Goal: Task Accomplishment & Management: Complete application form

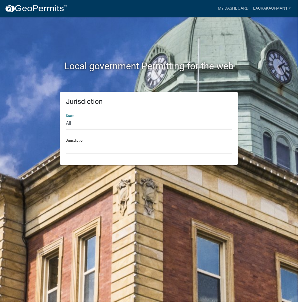
click at [128, 124] on select "All [US_STATE] [US_STATE] [US_STATE] [US_STATE] [US_STATE] [US_STATE] [US_STATE…" at bounding box center [149, 124] width 166 height 12
select select "[US_STATE]"
click at [66, 118] on select "All [US_STATE] [US_STATE] [US_STATE] [US_STATE] [US_STATE] [US_STATE] [US_STATE…" at bounding box center [149, 124] width 166 height 12
click at [119, 151] on select "City of [GEOGRAPHIC_DATA], [US_STATE] City of [GEOGRAPHIC_DATA], [US_STATE] Cit…" at bounding box center [149, 148] width 166 height 12
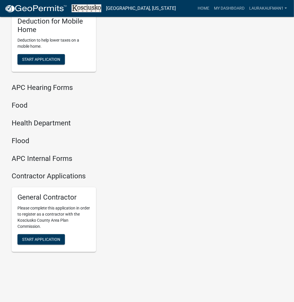
scroll to position [701, 0]
click at [45, 240] on span "Start Application" at bounding box center [41, 239] width 38 height 5
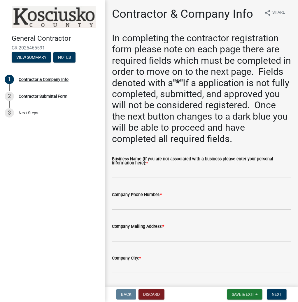
click at [182, 171] on input "Business Name (If you are not associated with a business please enter your pers…" at bounding box center [201, 173] width 179 height 12
type input "[PERSON_NAME]"
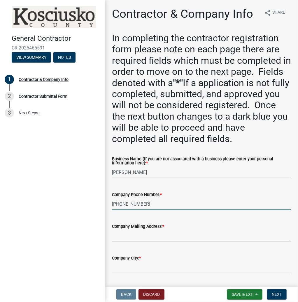
type input "[PHONE_NUMBER]"
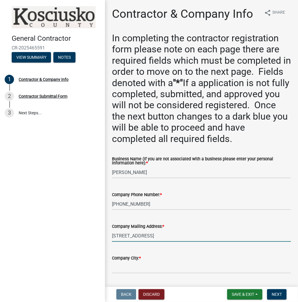
type input "[STREET_ADDRESS]"
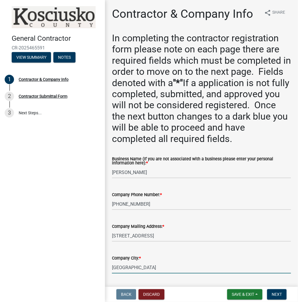
type input "[GEOGRAPHIC_DATA]"
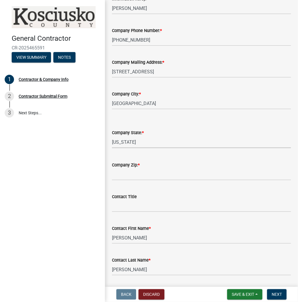
select select "IN"
type input "46567"
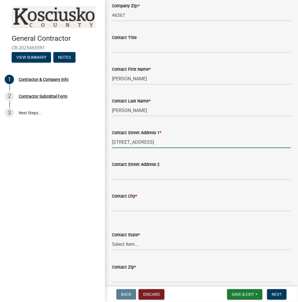
type input "[STREET_ADDRESS]"
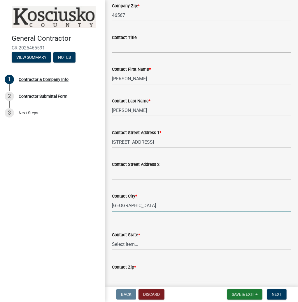
type input "[GEOGRAPHIC_DATA]"
select select "IN"
type input "46567"
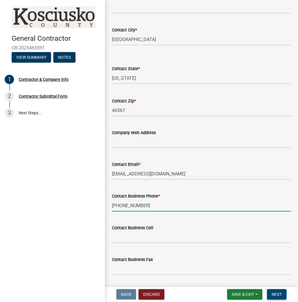
type input "[PHONE_NUMBER]"
click at [275, 293] on span "Next" at bounding box center [277, 295] width 10 height 5
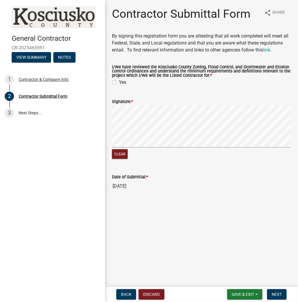
click at [119, 83] on label "Yes" at bounding box center [122, 82] width 7 height 7
click at [119, 83] on input "Yes" at bounding box center [121, 81] width 4 height 4
radio input "true"
click at [279, 294] on span "Next" at bounding box center [277, 295] width 10 height 5
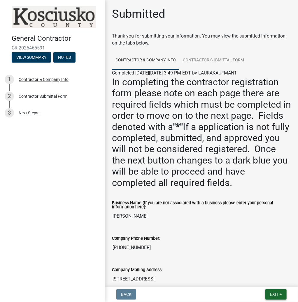
click at [270, 294] on span "Exit" at bounding box center [274, 295] width 8 height 5
click at [255, 278] on button "Save & Exit" at bounding box center [263, 280] width 47 height 14
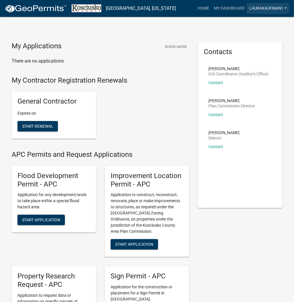
click at [268, 7] on link "LAURAKAUFMAN1" at bounding box center [268, 8] width 43 height 11
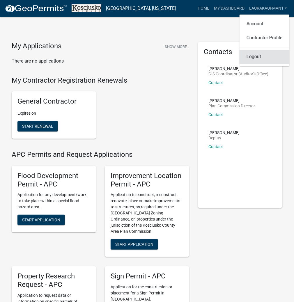
click at [254, 56] on link "Logout" at bounding box center [265, 57] width 50 height 14
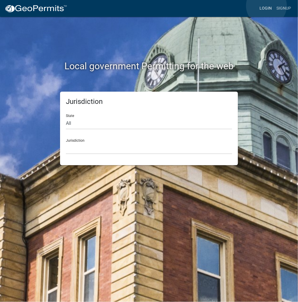
click at [266, 6] on link "Login" at bounding box center [265, 8] width 17 height 11
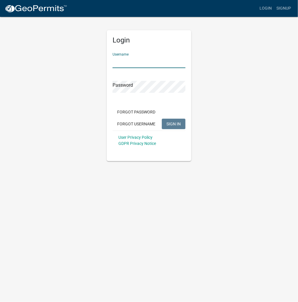
click at [139, 60] on input "Username" at bounding box center [148, 62] width 73 height 12
type input "kosplanning"
click at [162, 119] on button "SIGN IN" at bounding box center [174, 124] width 24 height 10
